Goal: Check status

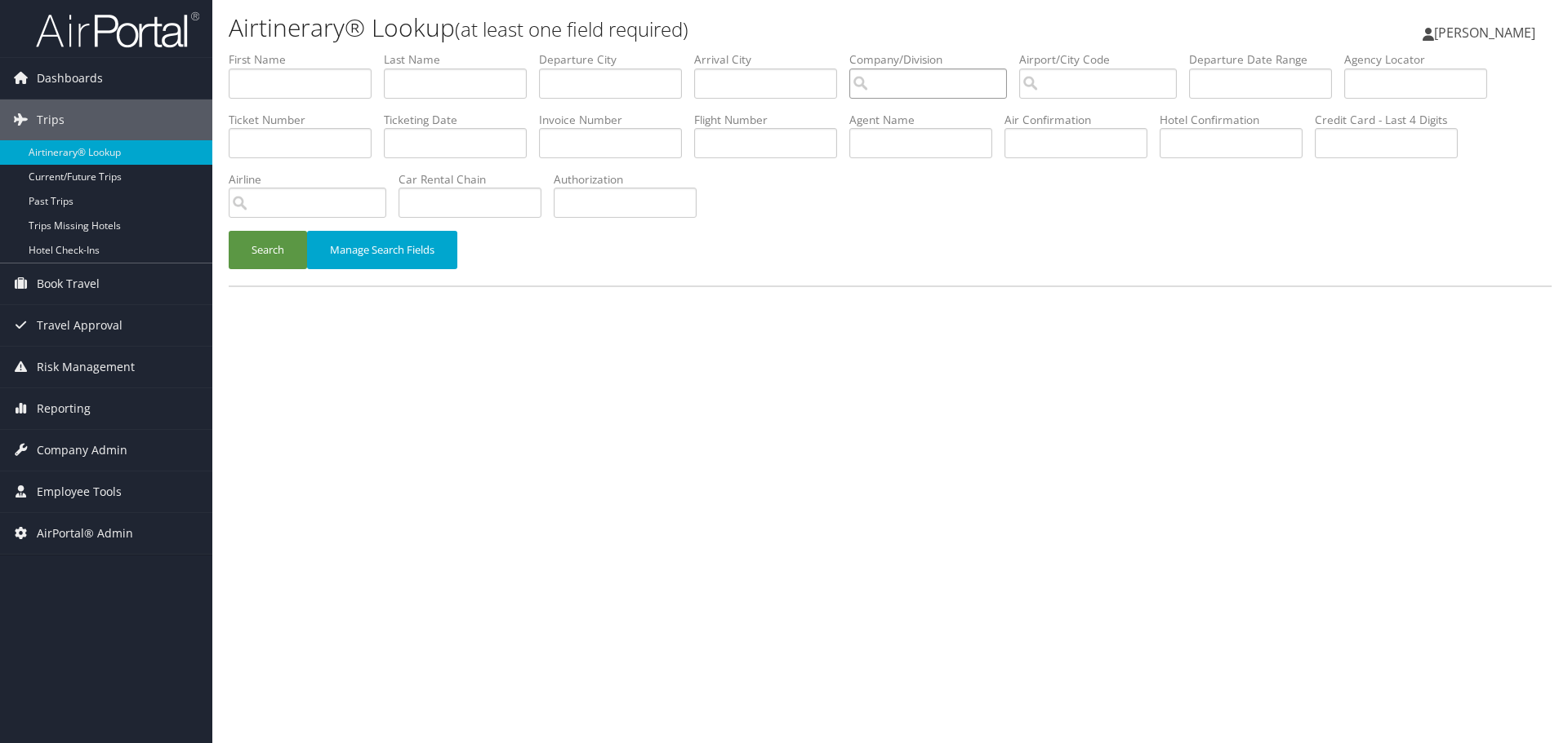
click at [930, 90] on input "search" at bounding box center [928, 84] width 158 height 30
click at [228, 231] on button "Search" at bounding box center [267, 250] width 78 height 39
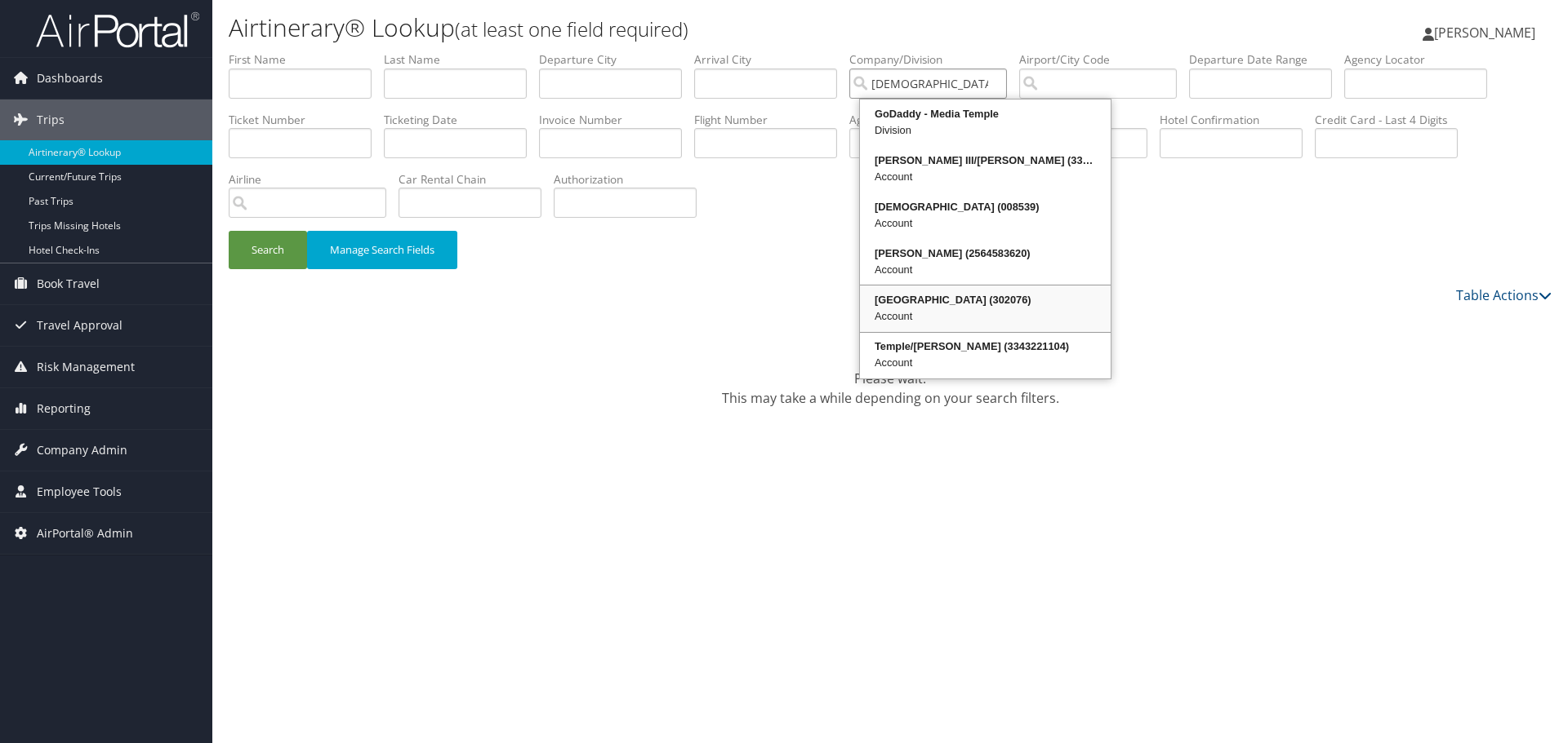
click at [945, 310] on div "Account" at bounding box center [985, 316] width 246 height 17
type input "[GEOGRAPHIC_DATA]"
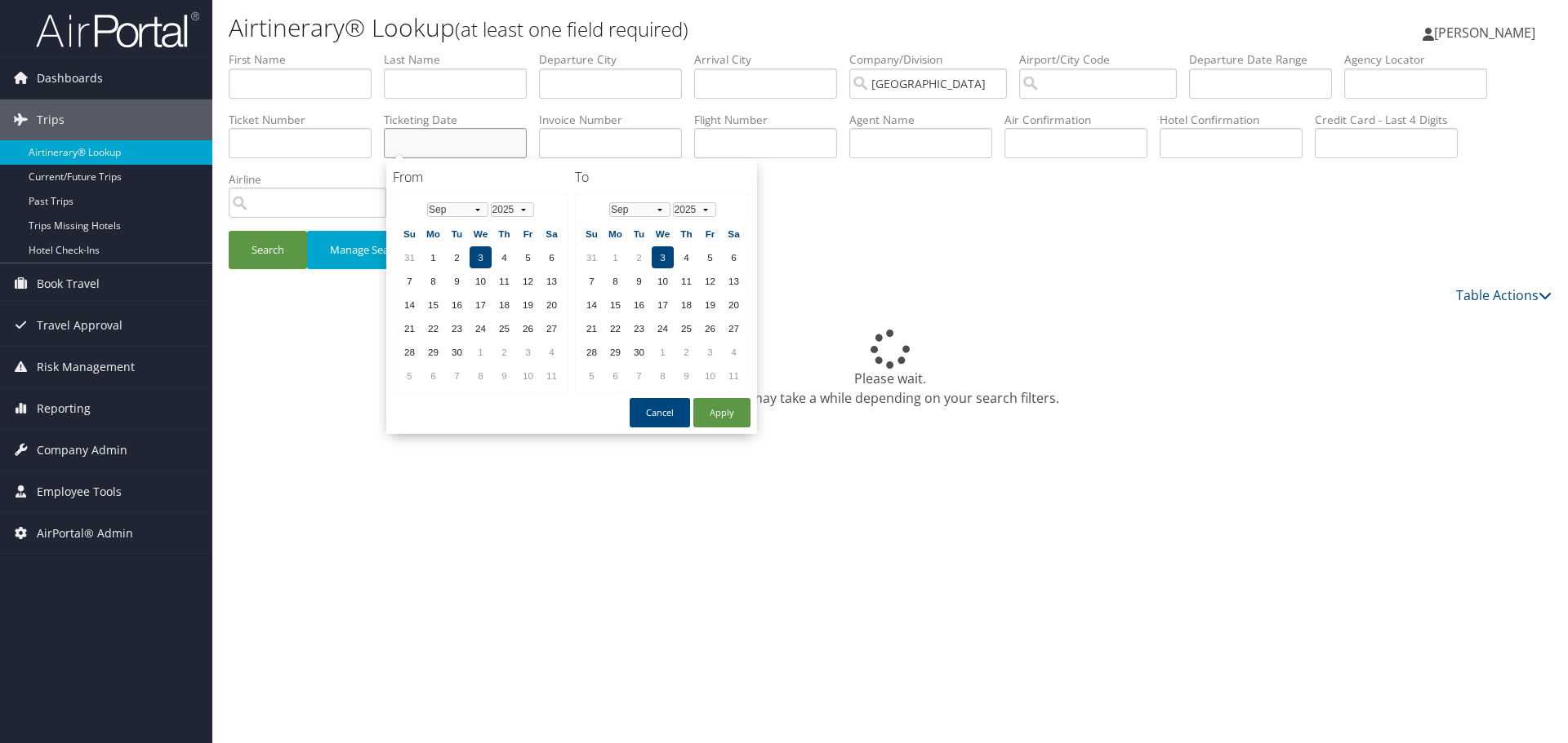
click at [468, 141] on input "text" at bounding box center [455, 143] width 143 height 30
click at [489, 207] on th "Jan Feb Mar Apr May Jun Jul Aug Sep Oct Nov Dec 1975 1976 1977 1978 1979 1980 1…" at bounding box center [481, 210] width 116 height 22
click at [484, 207] on select "Jan Feb Mar Apr May Jun Jul Aug Sep Oct Nov Dec" at bounding box center [457, 210] width 61 height 15
click at [479, 204] on select "Jan Feb Mar Apr May Jun Jul Aug Sep Oct Nov Dec" at bounding box center [457, 210] width 61 height 15
click at [523, 349] on td "29" at bounding box center [527, 352] width 22 height 22
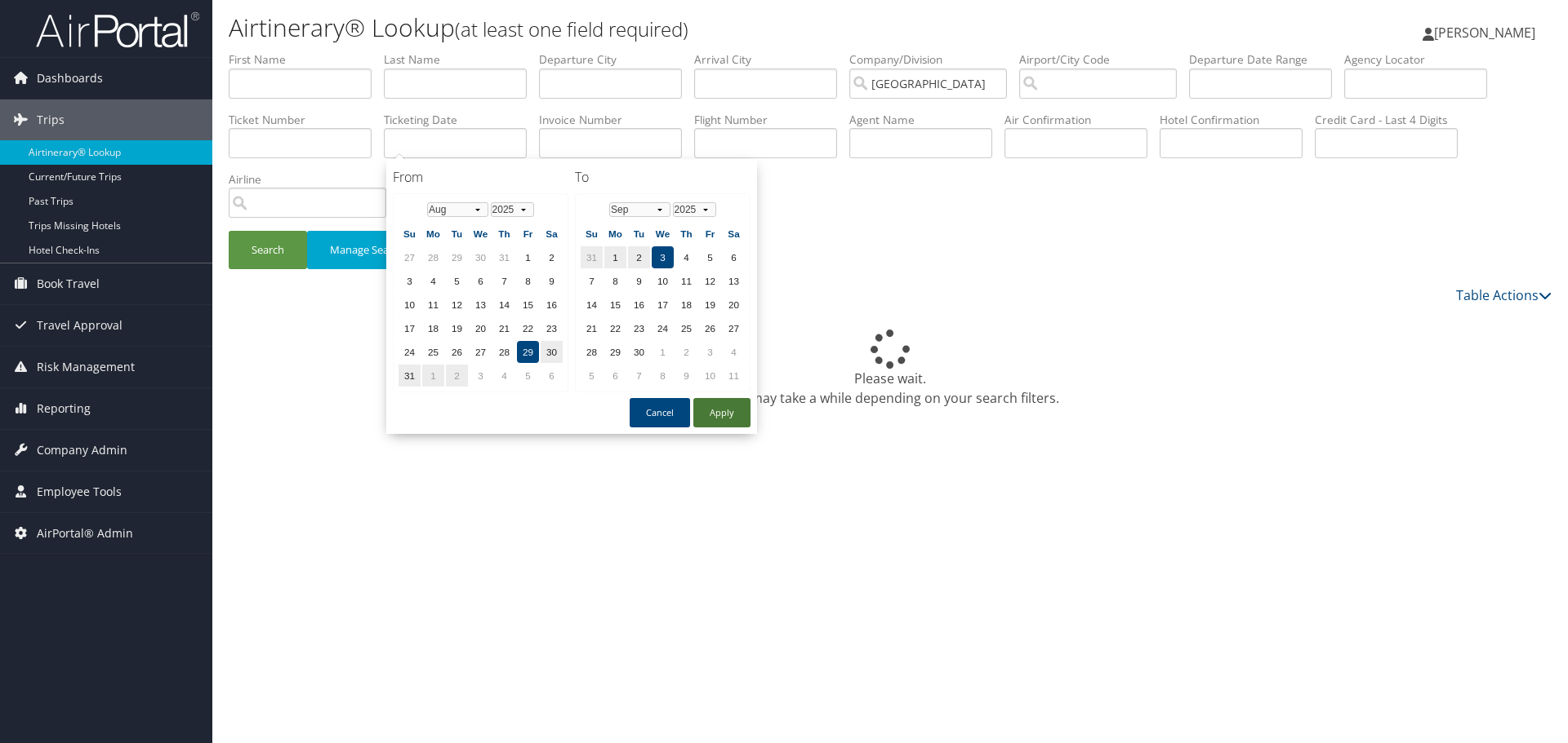
click at [727, 413] on button "Apply" at bounding box center [721, 412] width 57 height 29
type input "[DATE] - [DATE]"
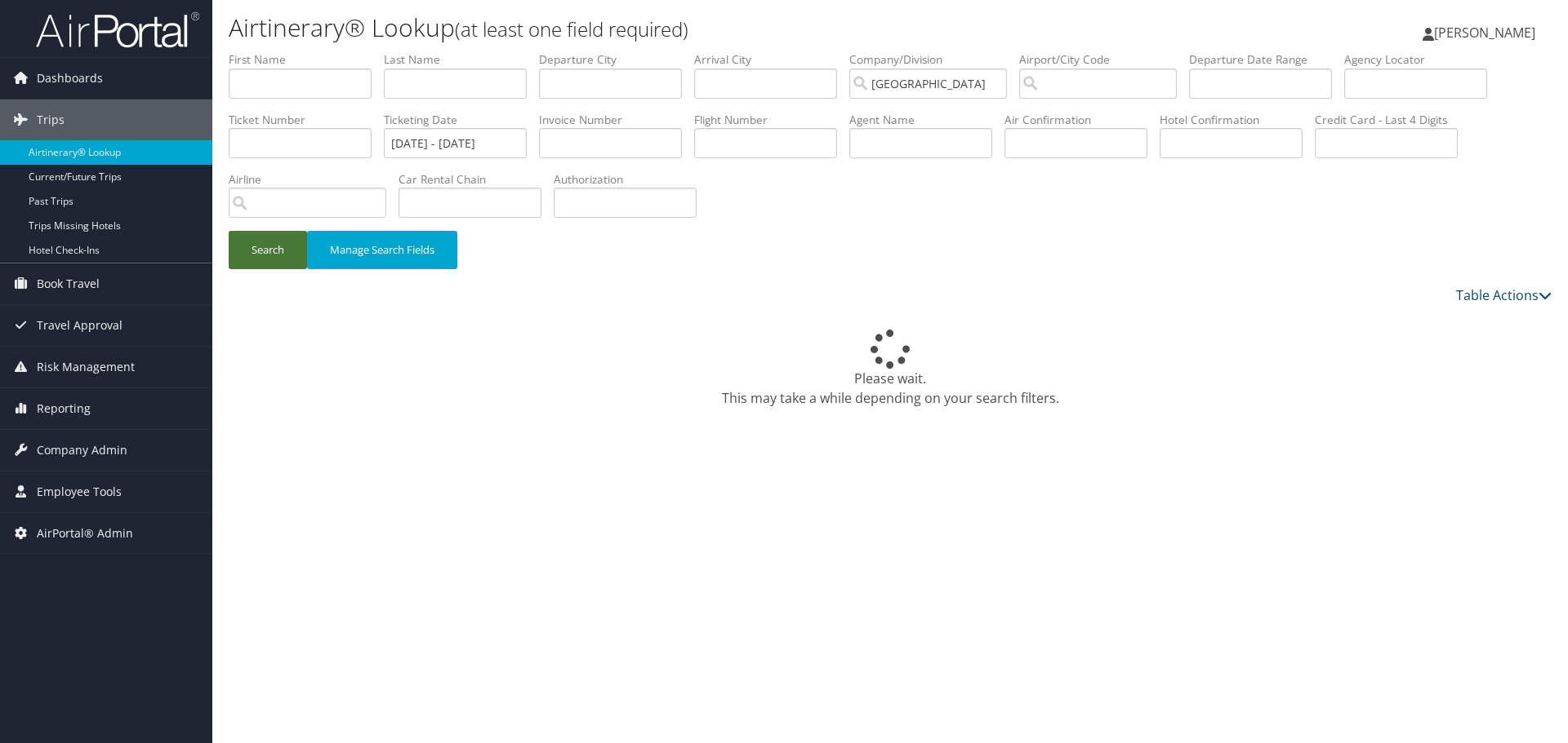
click at [280, 250] on button "Search" at bounding box center [267, 250] width 78 height 39
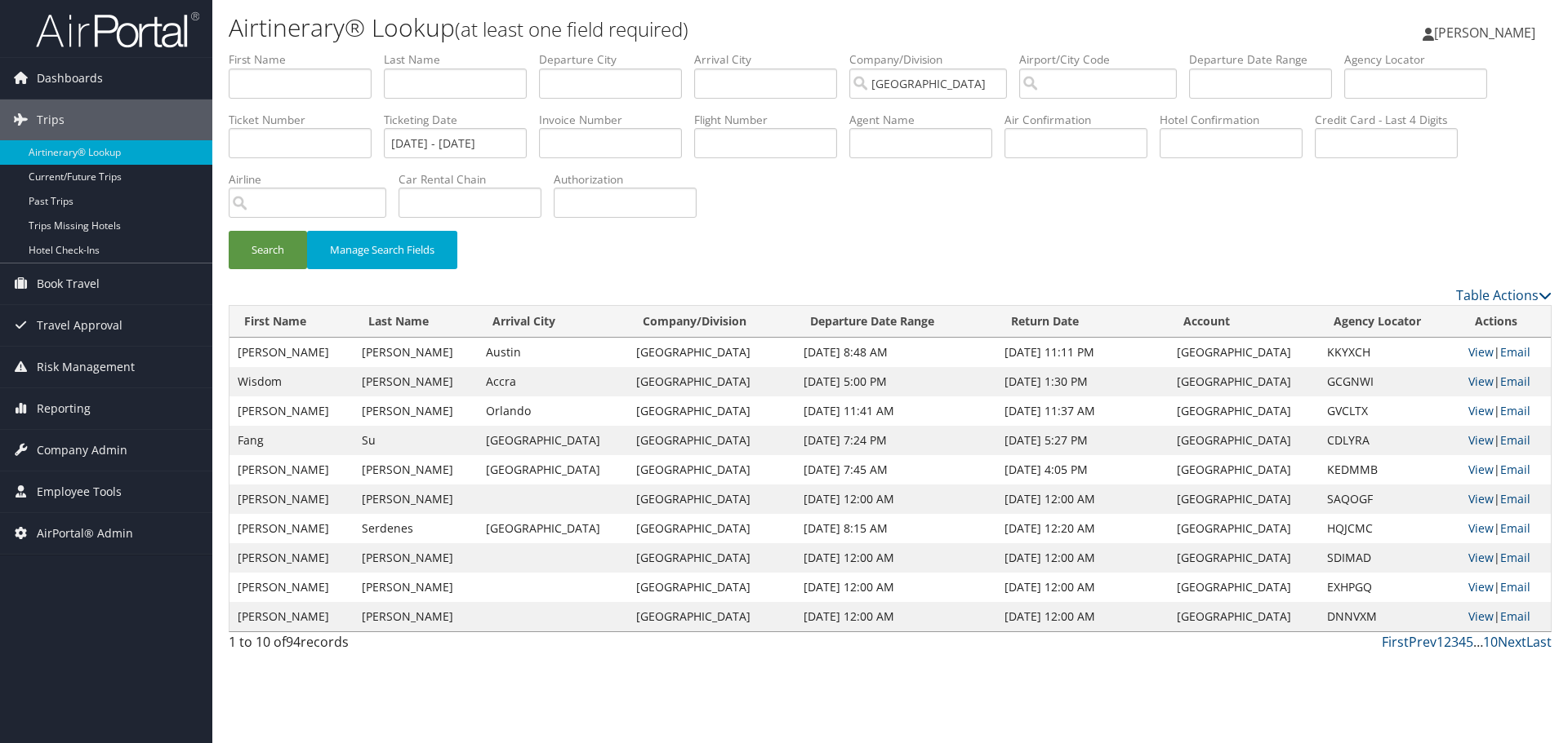
click at [1318, 381] on td "GCGNWI" at bounding box center [1389, 382] width 142 height 29
copy td "GCGNWI"
